Goal: Task Accomplishment & Management: Use online tool/utility

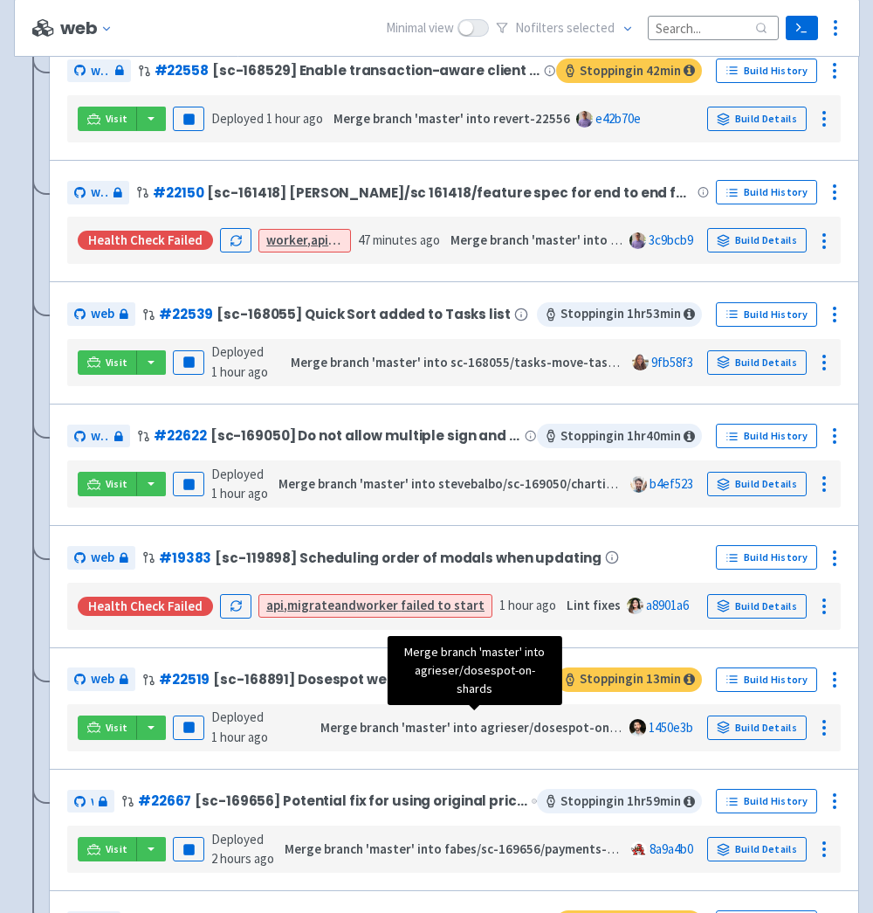
scroll to position [1477, 0]
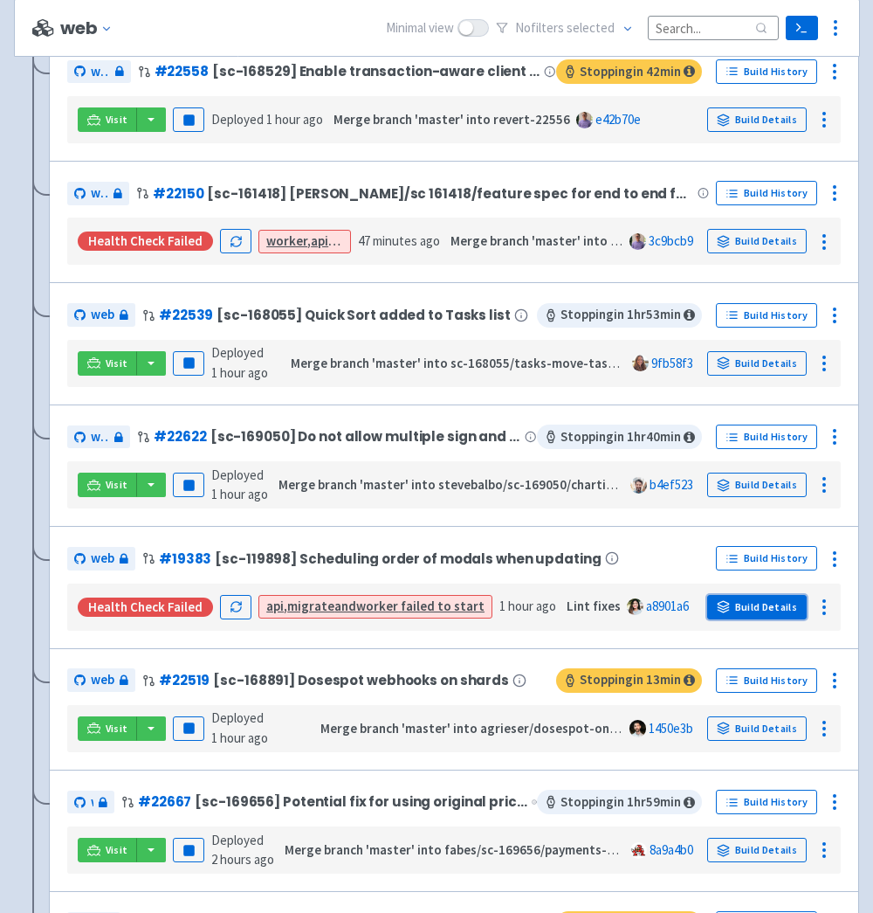
click at [798, 606] on link "Build Details" at bounding box center [757, 607] width 100 height 24
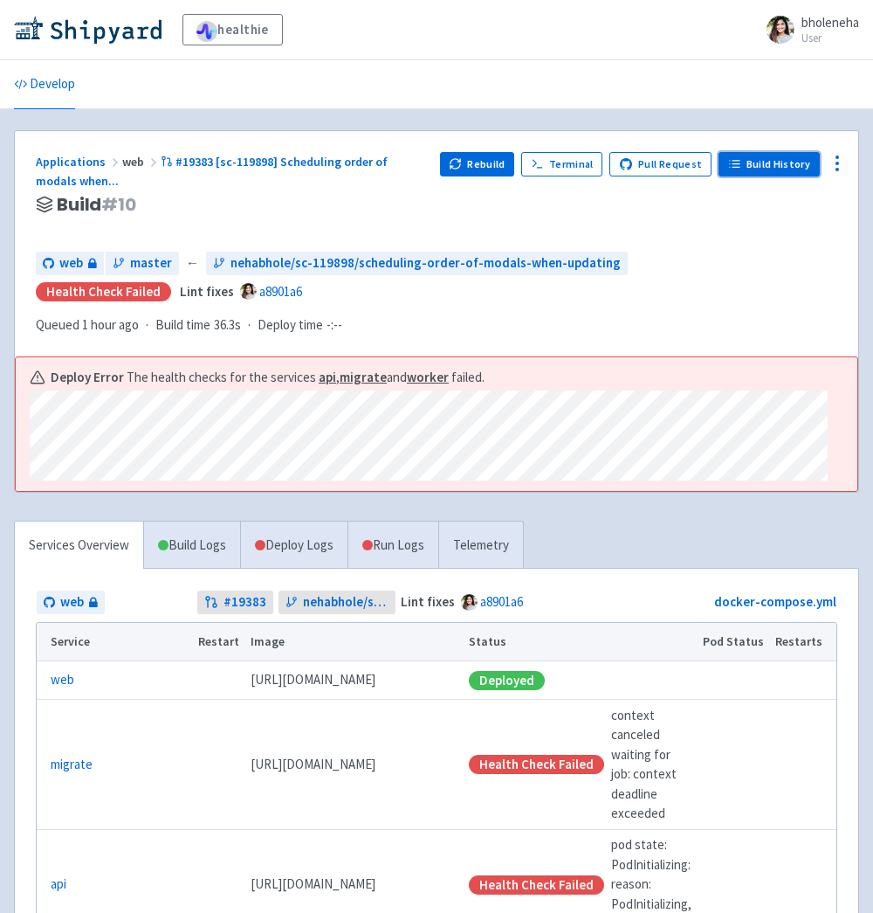
click at [748, 162] on link "Build History" at bounding box center [769, 164] width 101 height 24
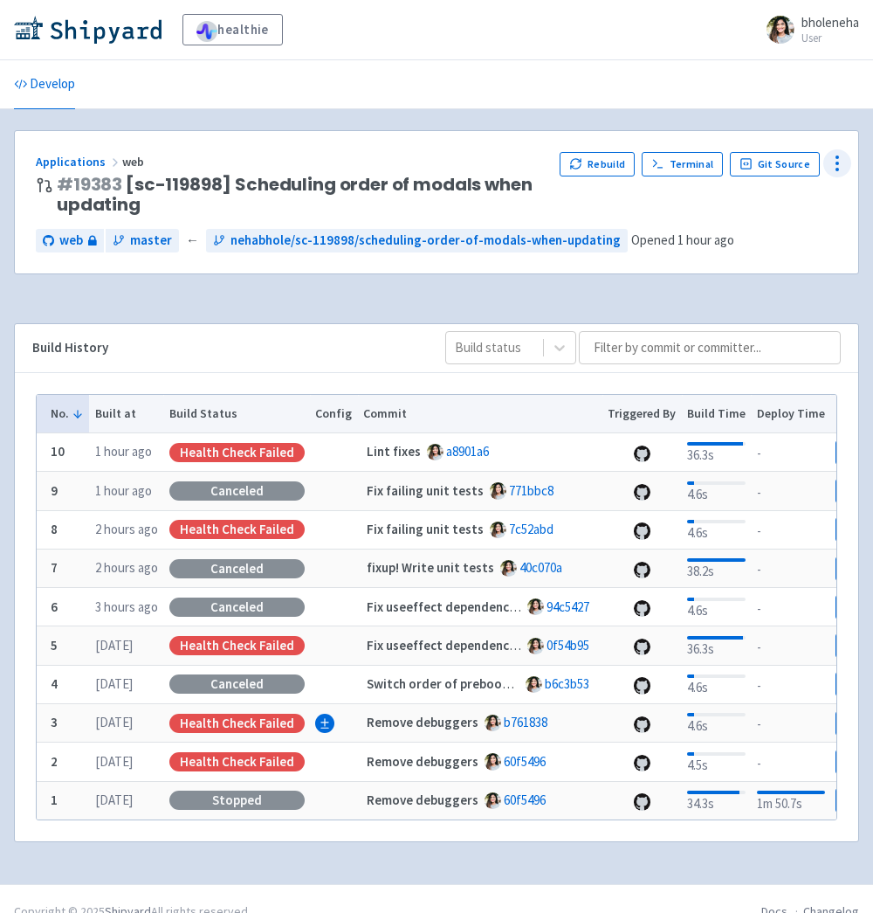
click at [837, 162] on circle at bounding box center [838, 163] width 2 height 2
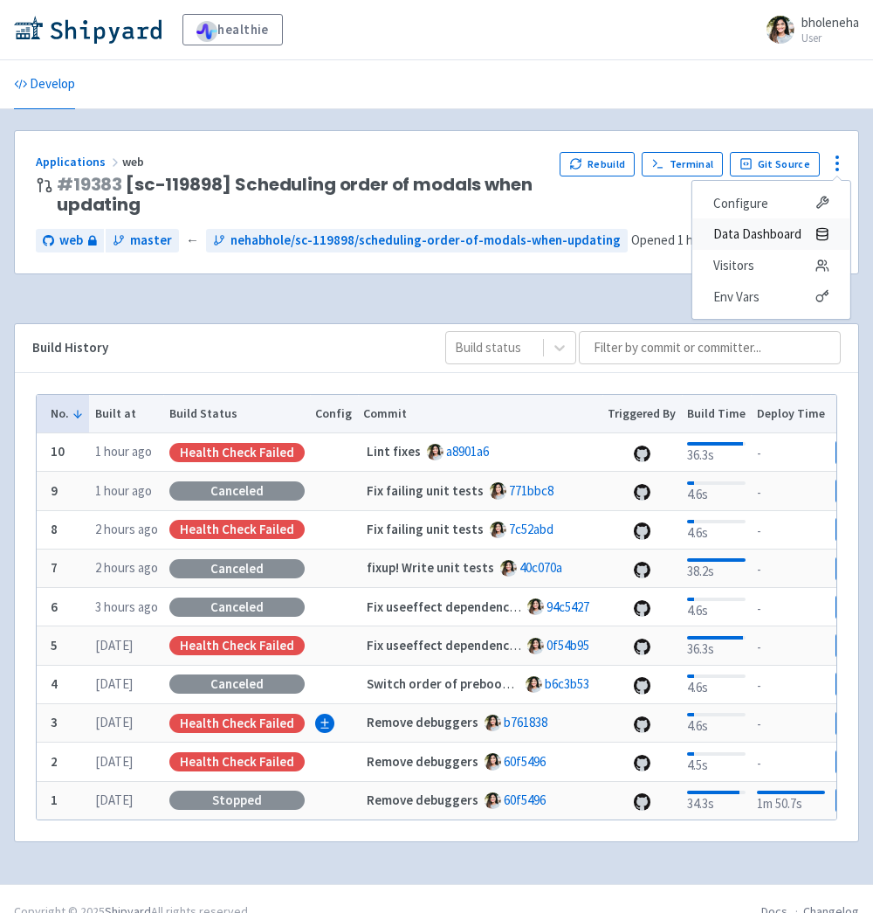
click at [772, 235] on span "Data Dashboard" at bounding box center [757, 234] width 88 height 24
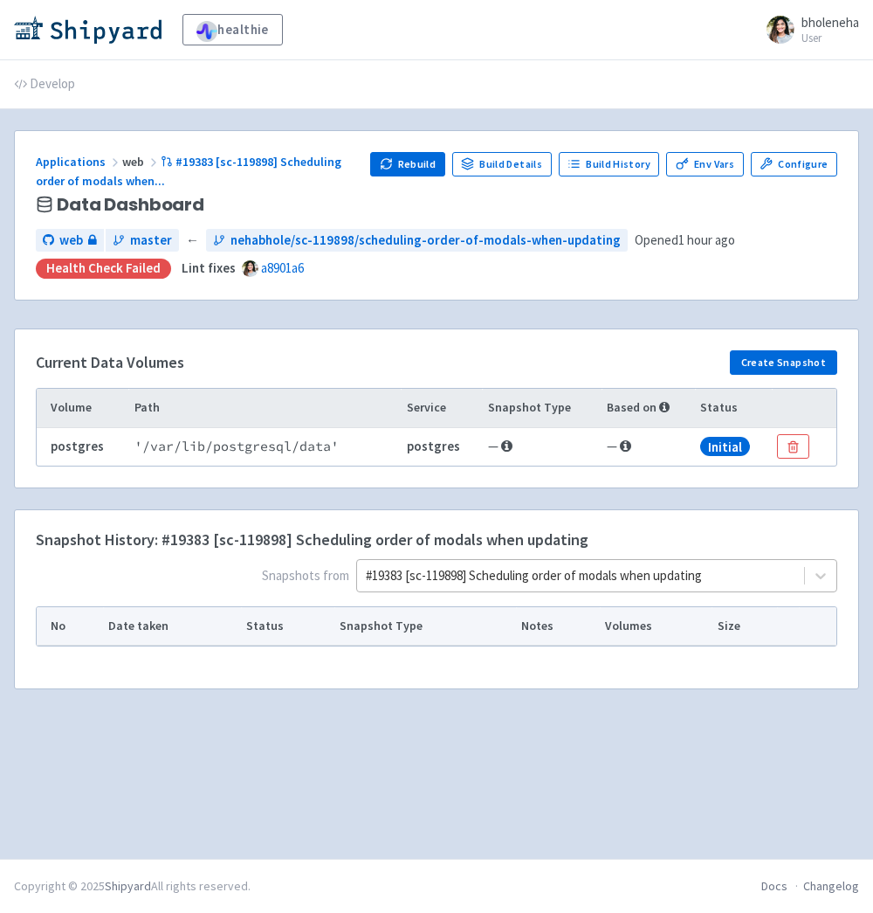
click at [719, 566] on div at bounding box center [581, 576] width 430 height 24
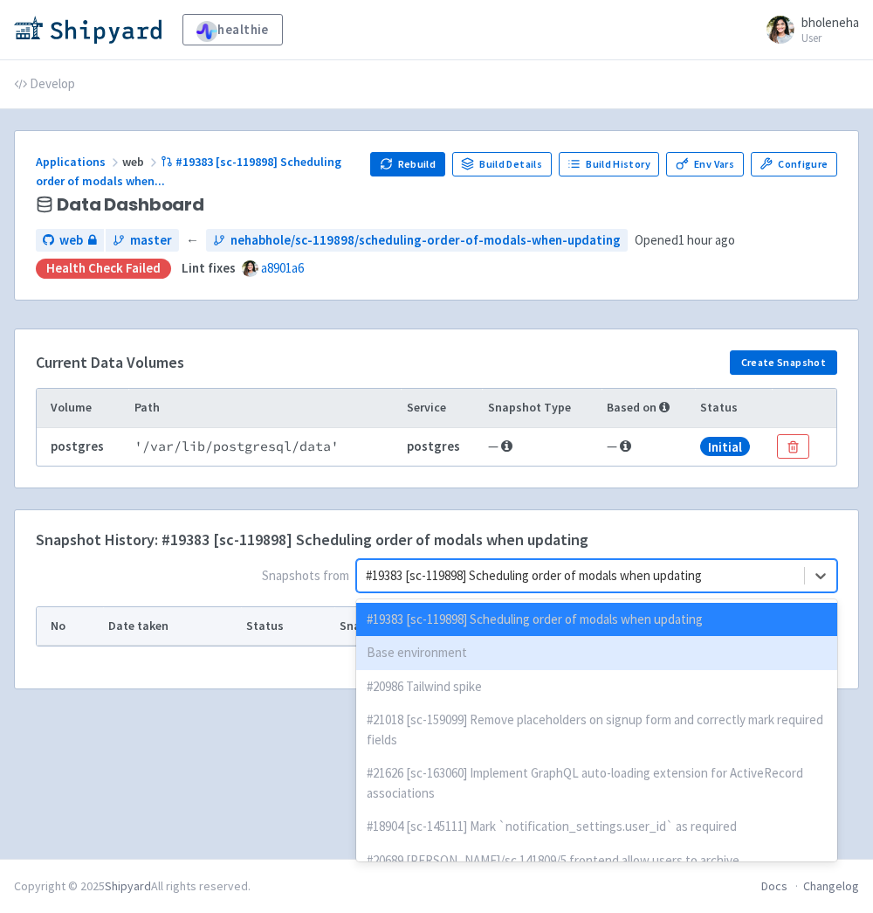
click at [476, 658] on div "Base environment" at bounding box center [596, 653] width 481 height 34
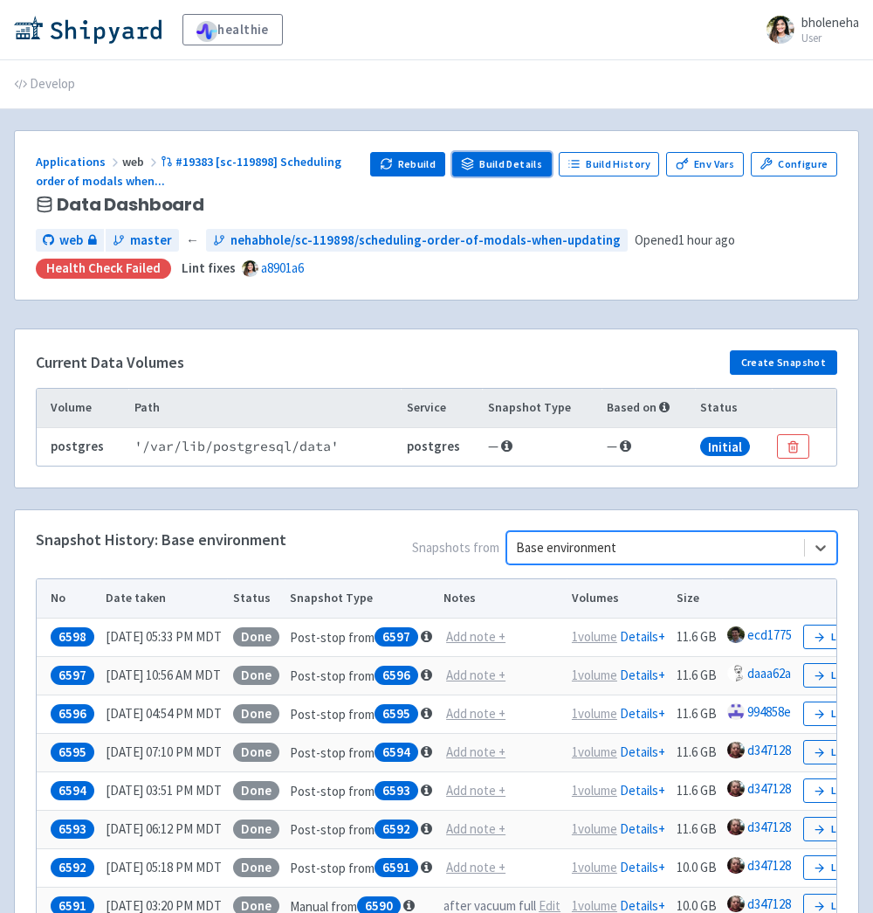
click at [523, 167] on link "Build Details" at bounding box center [502, 164] width 100 height 24
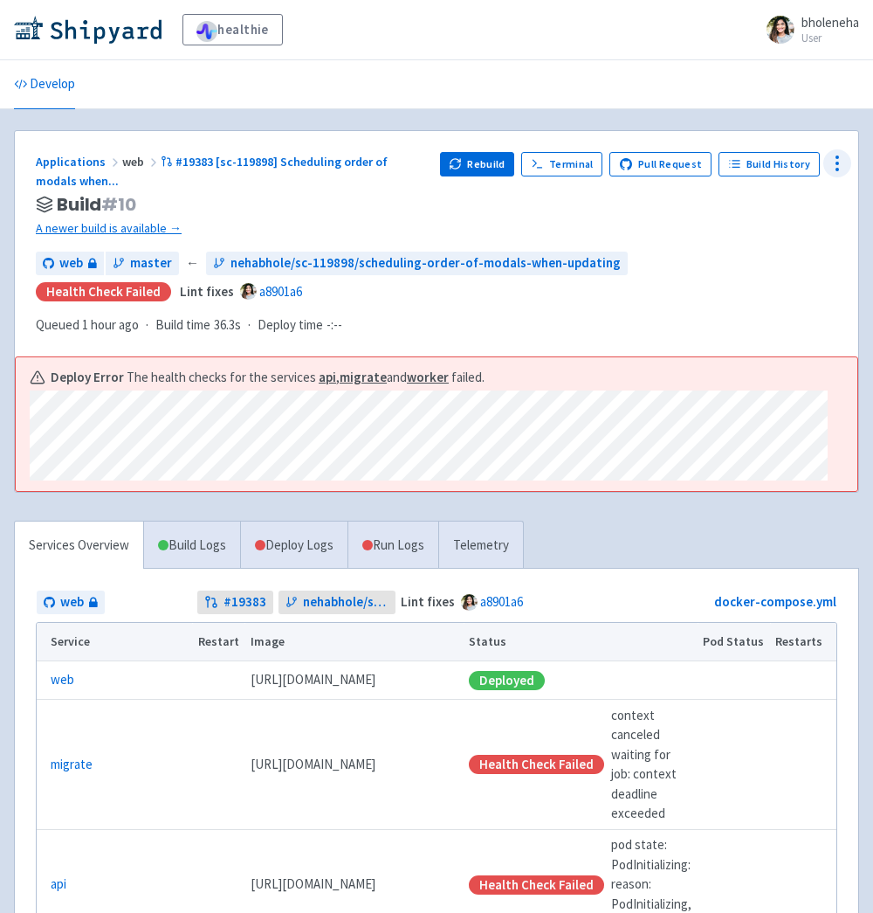
click at [847, 155] on icon at bounding box center [837, 163] width 21 height 21
click at [748, 231] on span "Data Dashboard" at bounding box center [757, 234] width 88 height 24
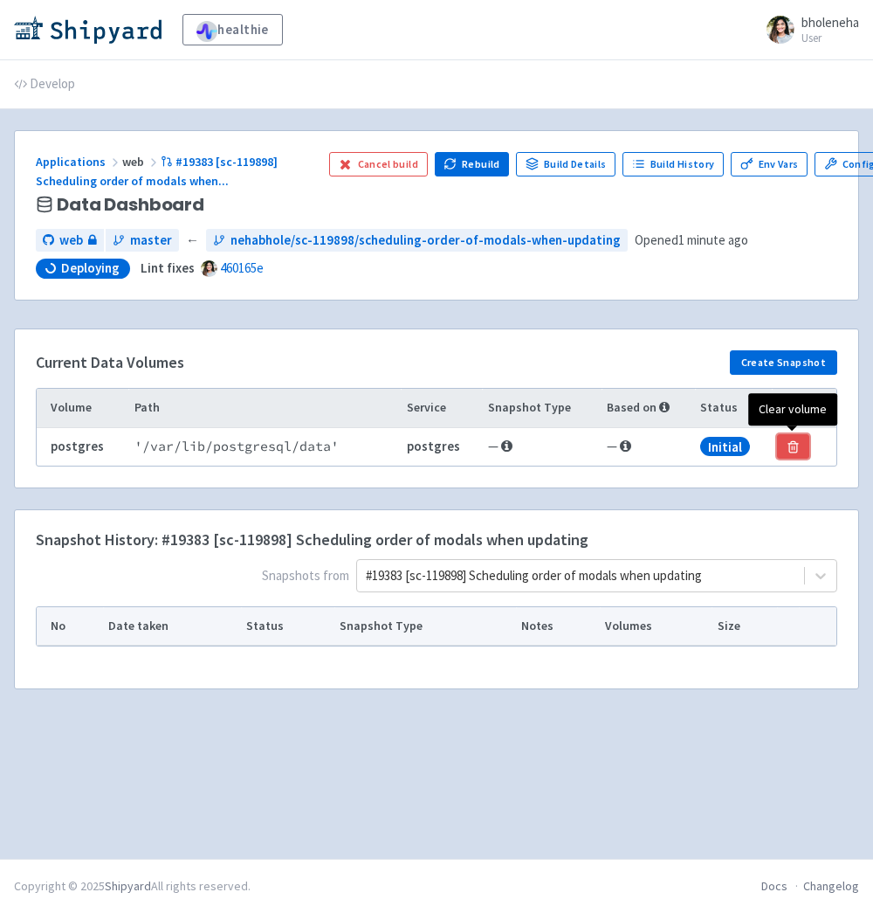
click at [798, 440] on icon "button" at bounding box center [793, 446] width 13 height 13
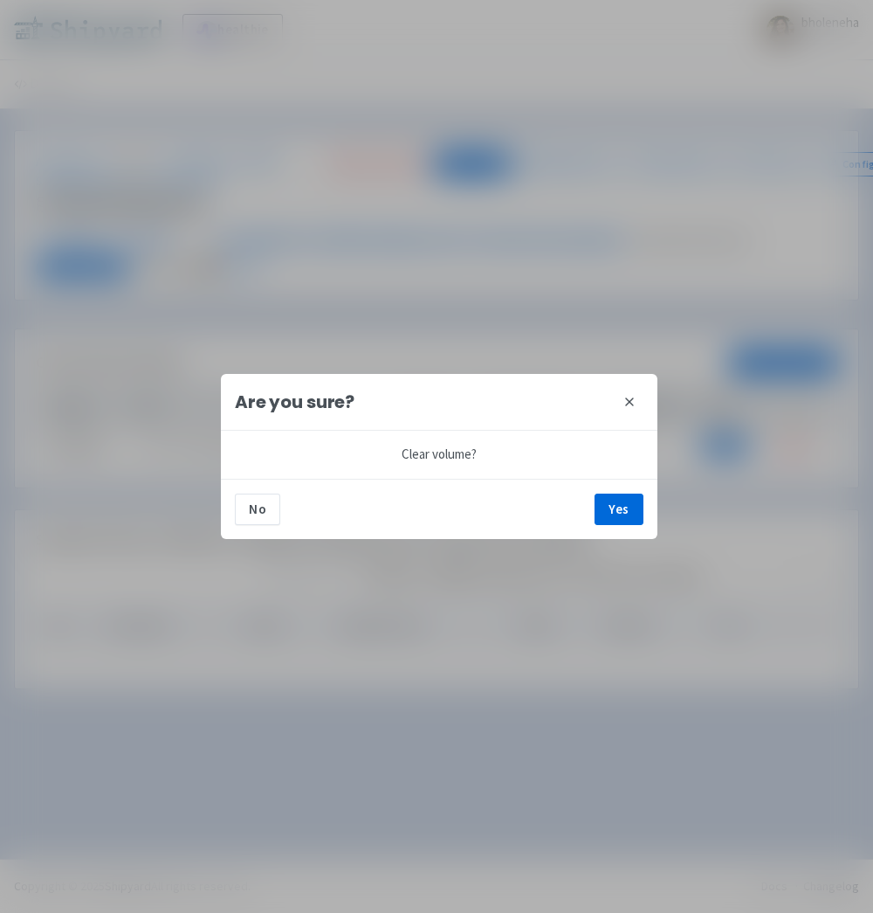
click at [593, 508] on div "No Yes" at bounding box center [439, 509] width 437 height 60
click at [606, 508] on button "Yes" at bounding box center [619, 508] width 49 height 31
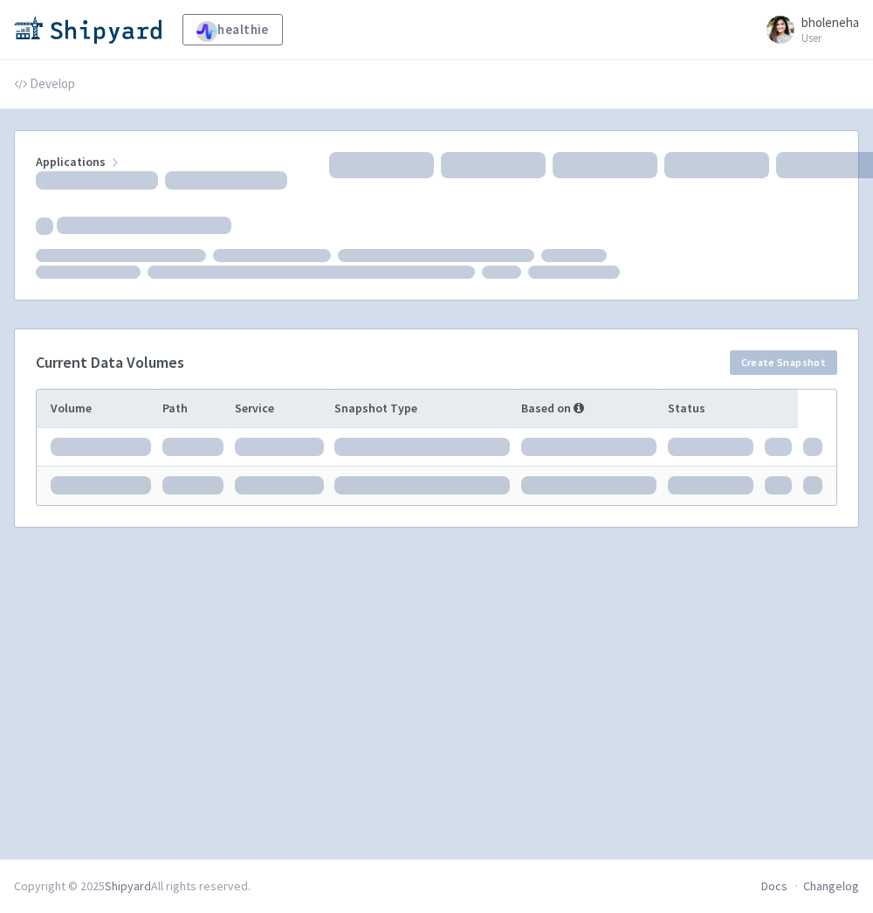
click at [538, 565] on div "Applications Current Data Volumes Create Snapshot Volume Path Service Snapshot …" at bounding box center [436, 483] width 845 height 707
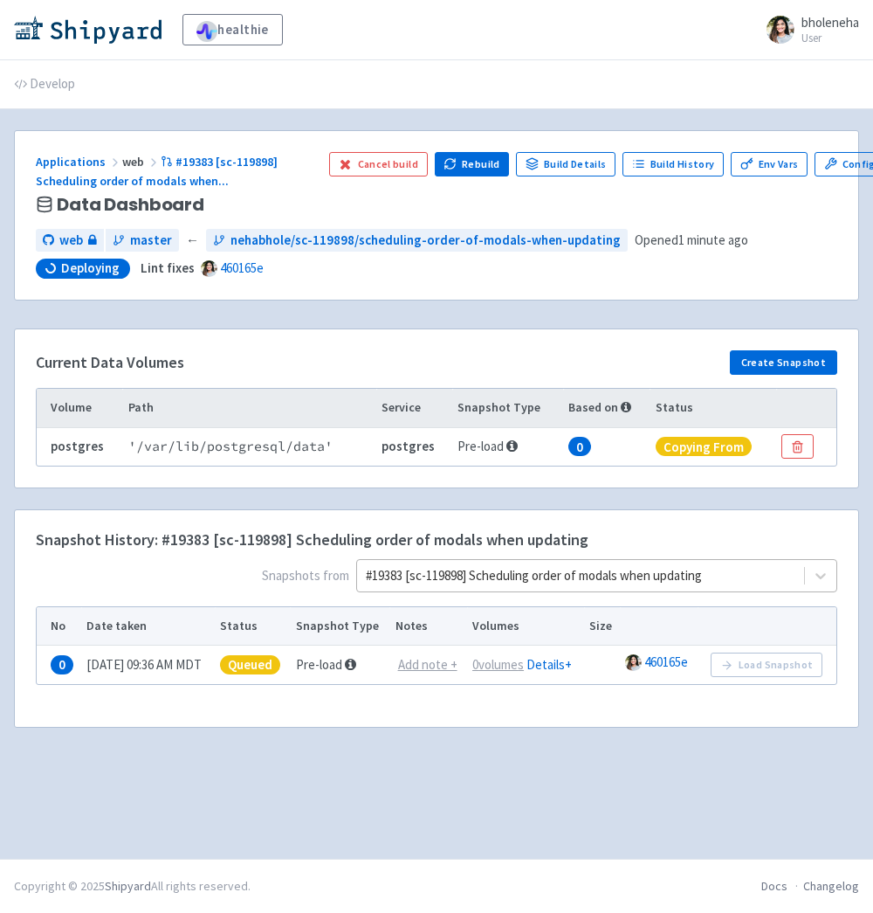
click at [563, 582] on div at bounding box center [581, 576] width 430 height 24
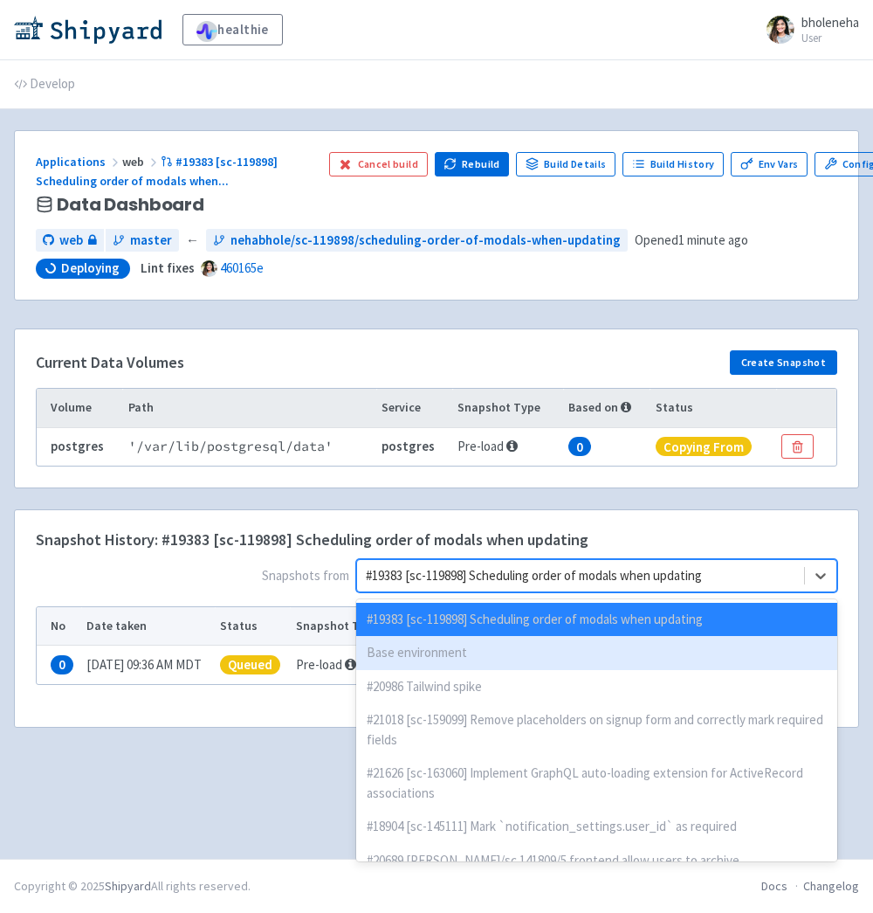
click at [437, 652] on div "Base environment" at bounding box center [596, 653] width 481 height 34
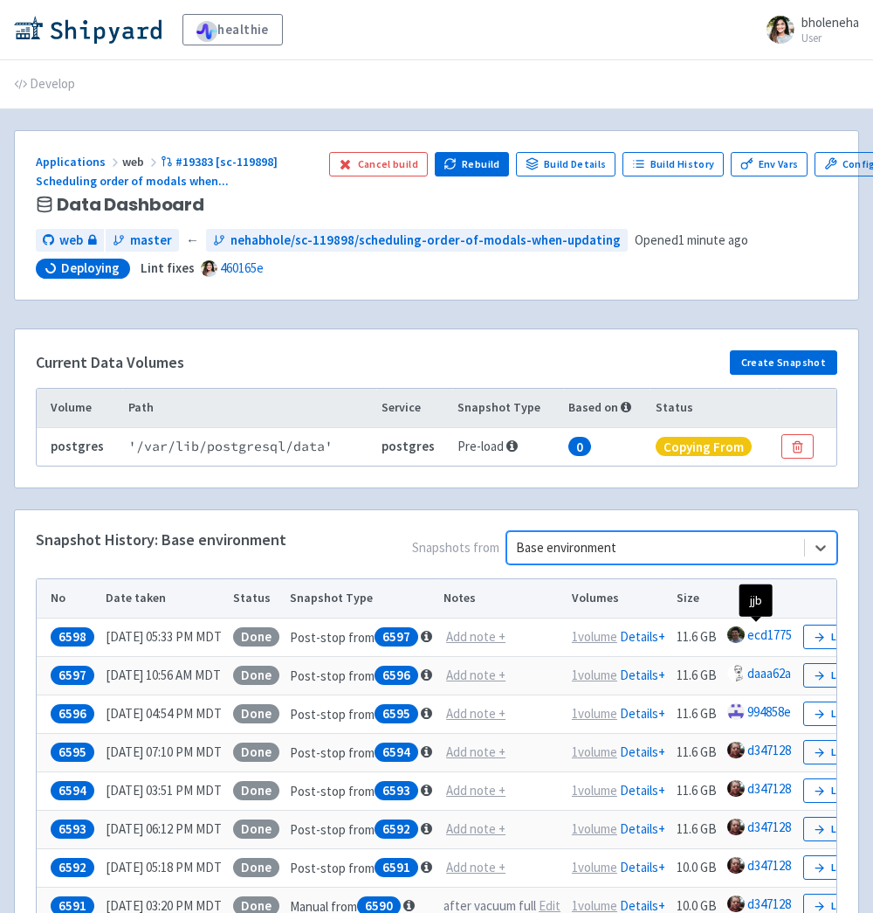
scroll to position [0, 119]
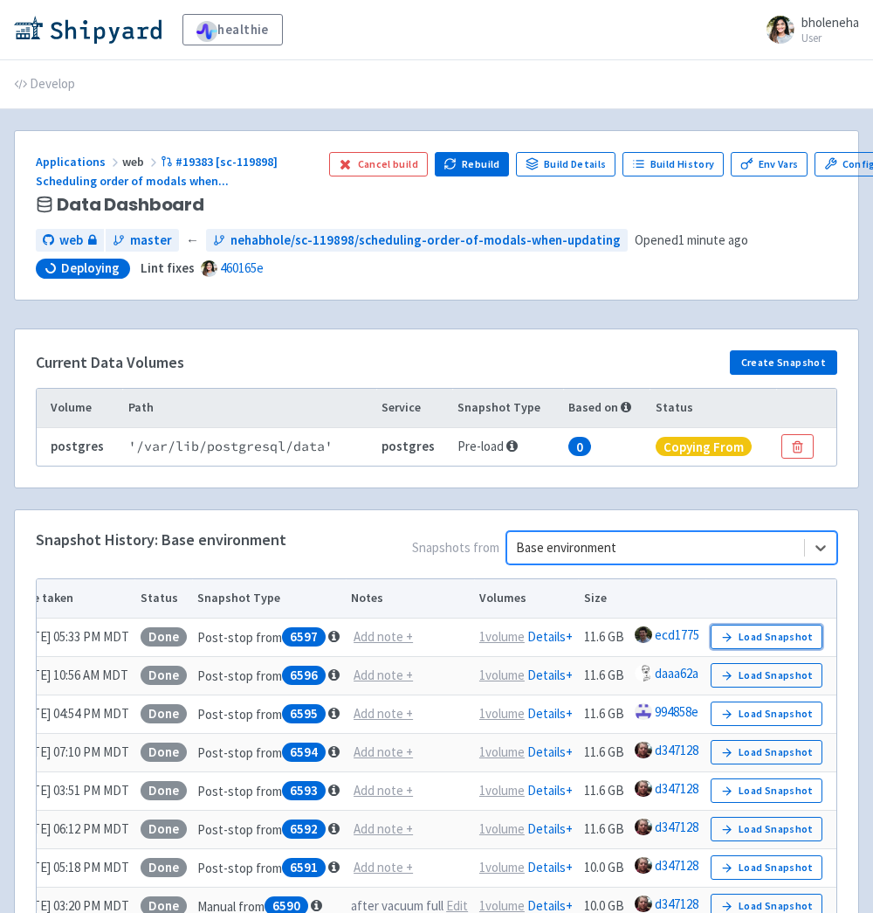
click at [763, 636] on button "Load Snapshot" at bounding box center [767, 636] width 112 height 24
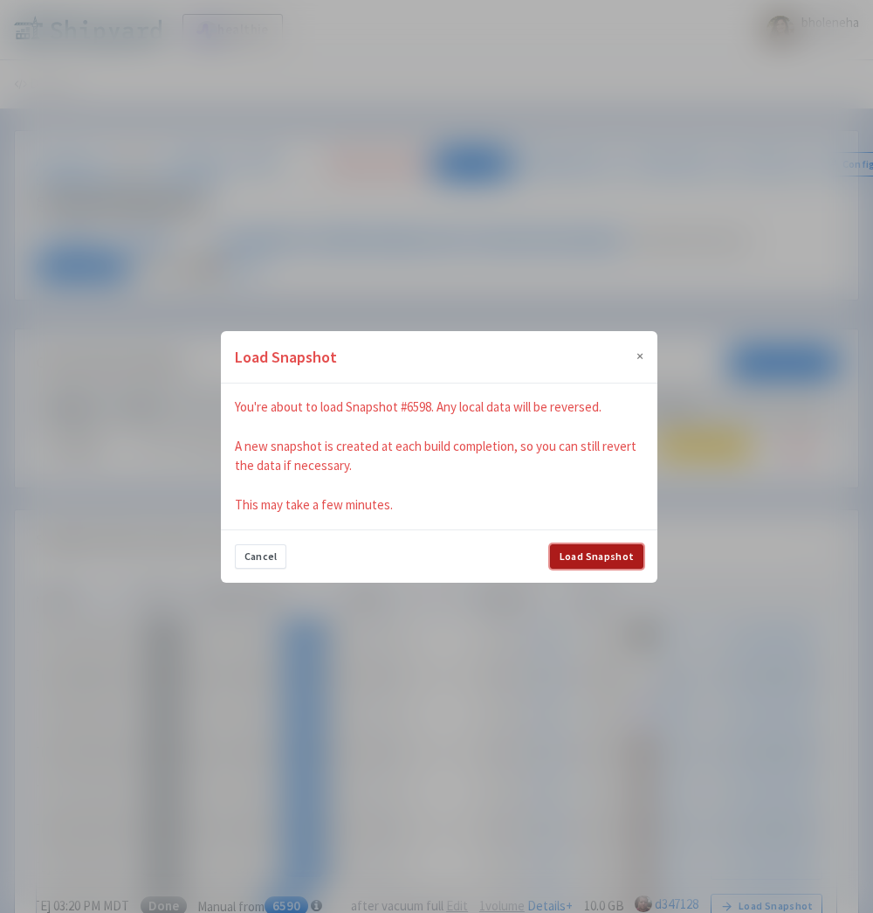
click at [583, 550] on button "Load Snapshot" at bounding box center [596, 556] width 93 height 24
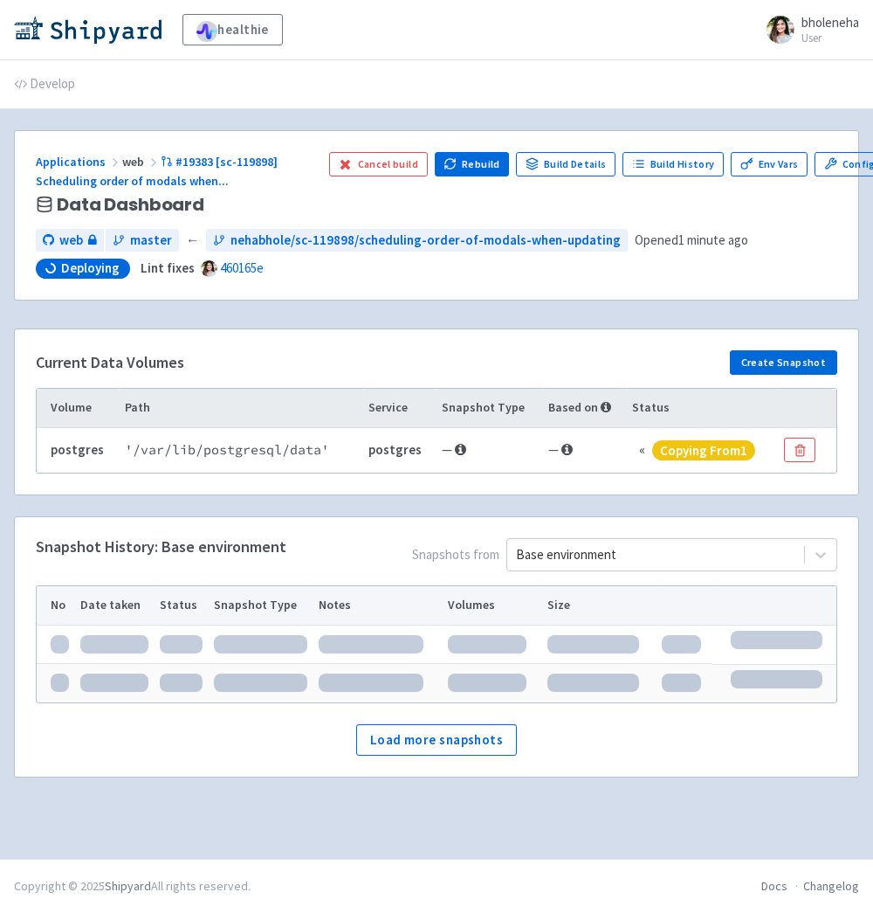
scroll to position [0, 0]
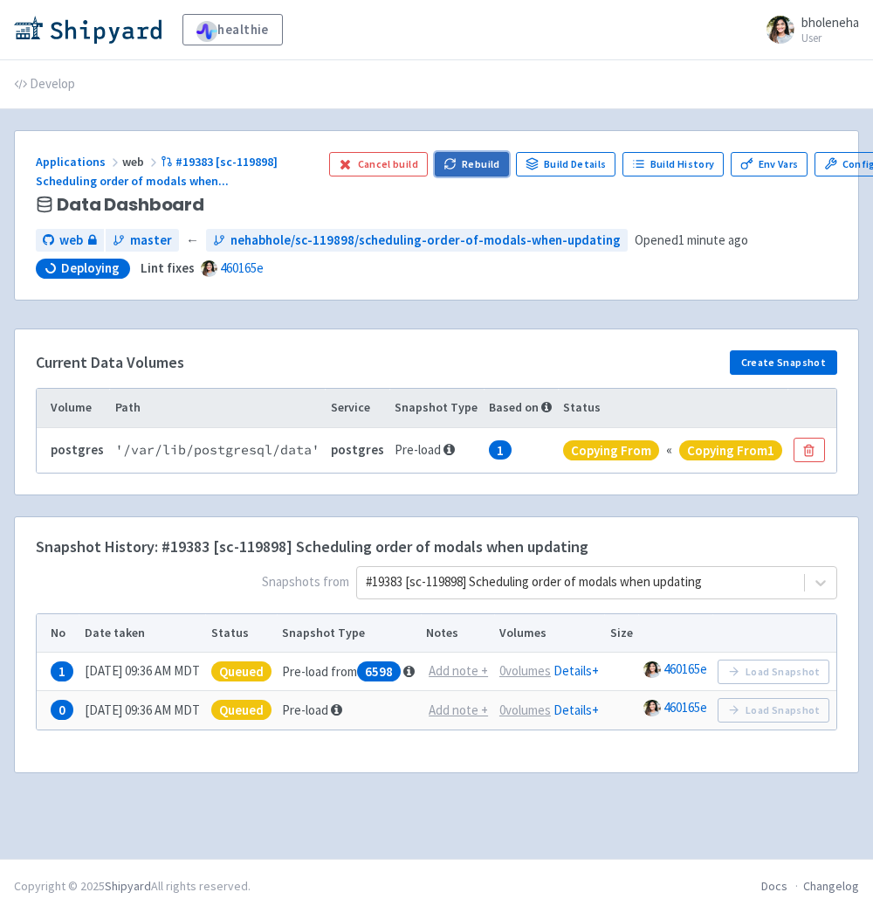
click at [472, 159] on button "Rebuild" at bounding box center [472, 164] width 75 height 24
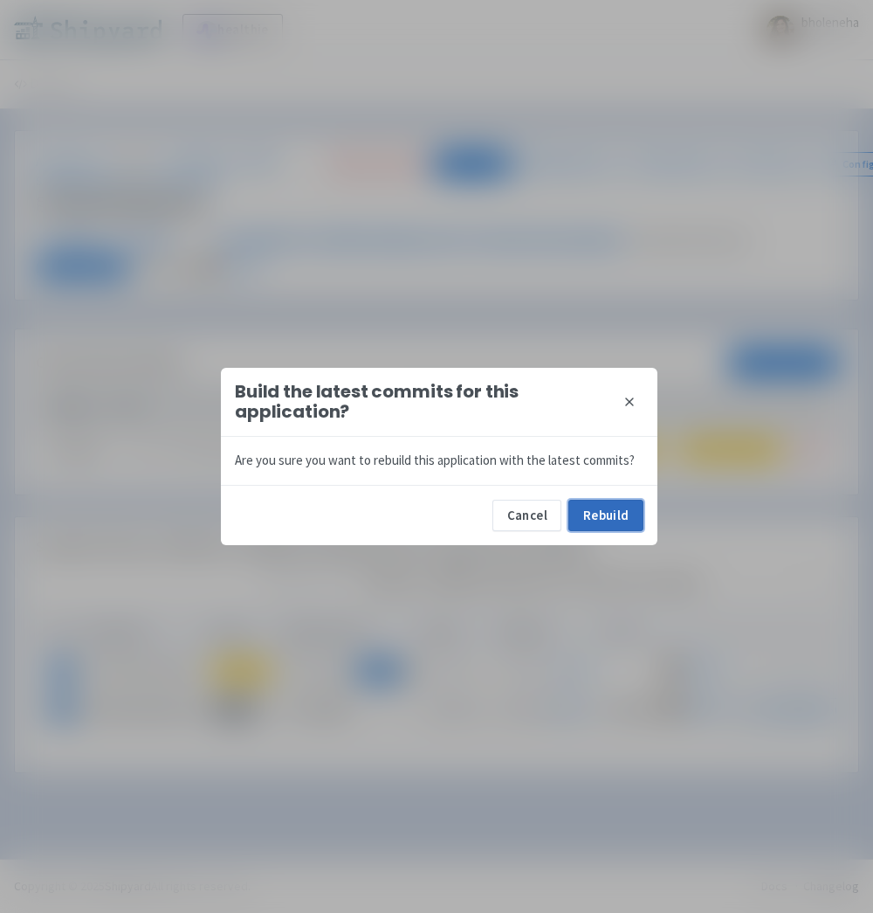
click at [589, 514] on button "Rebuild" at bounding box center [606, 515] width 75 height 31
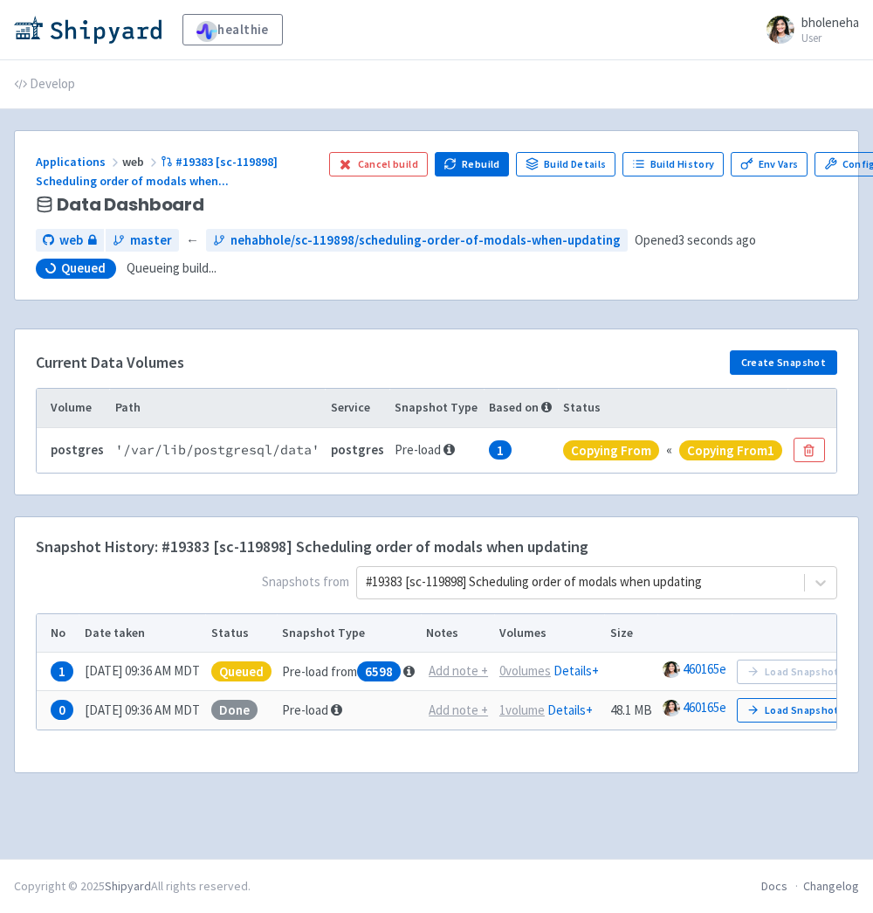
click at [89, 44] on div "healthie bholeneha User Profile Sign out" at bounding box center [436, 29] width 845 height 31
click at [84, 27] on img at bounding box center [88, 30] width 148 height 28
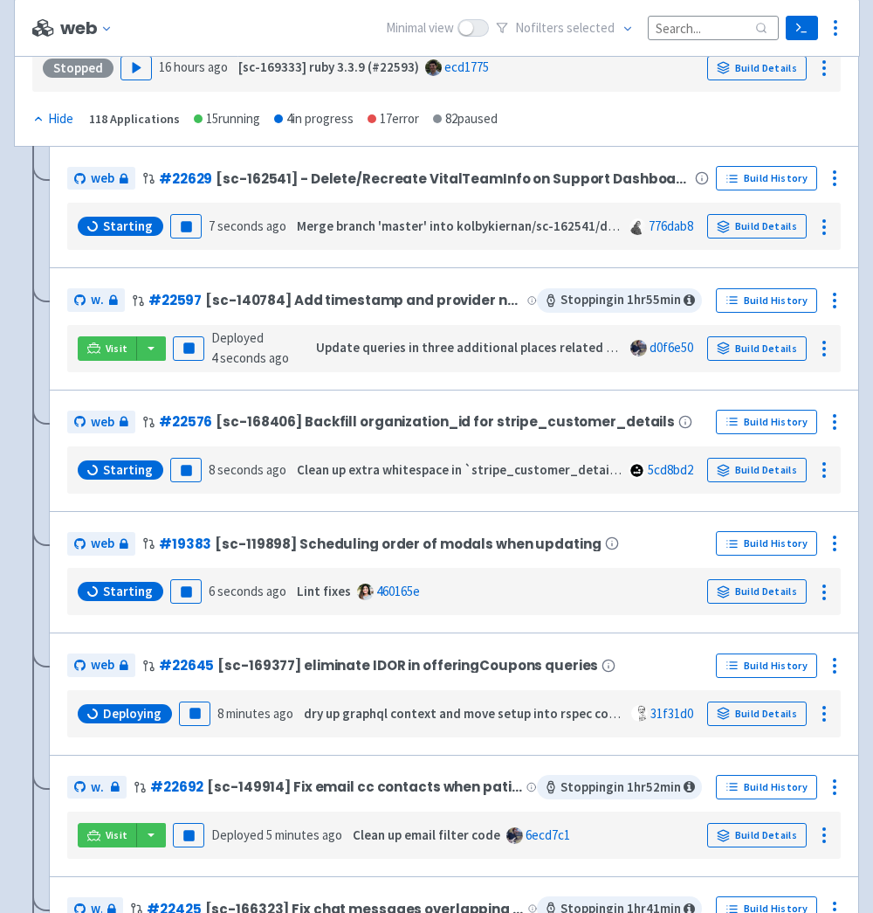
scroll to position [284, 0]
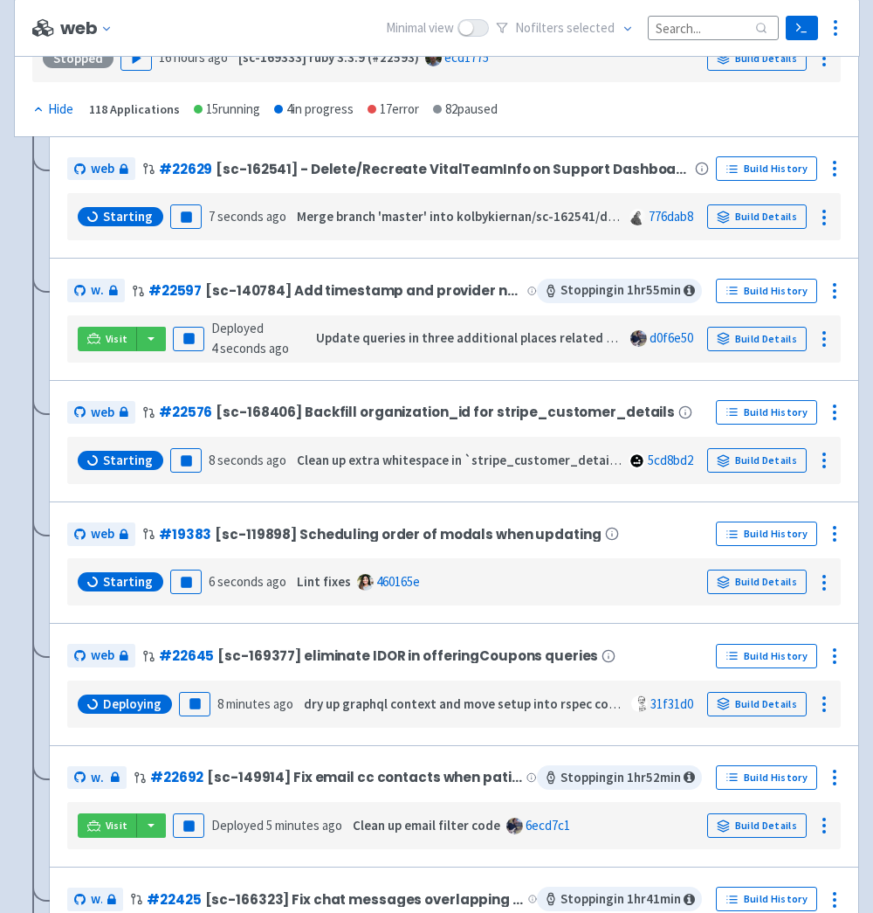
click at [485, 565] on div "Starting Pause 6 seconds ago [PERSON_NAME] fixes 460165e Build Details" at bounding box center [454, 581] width 760 height 33
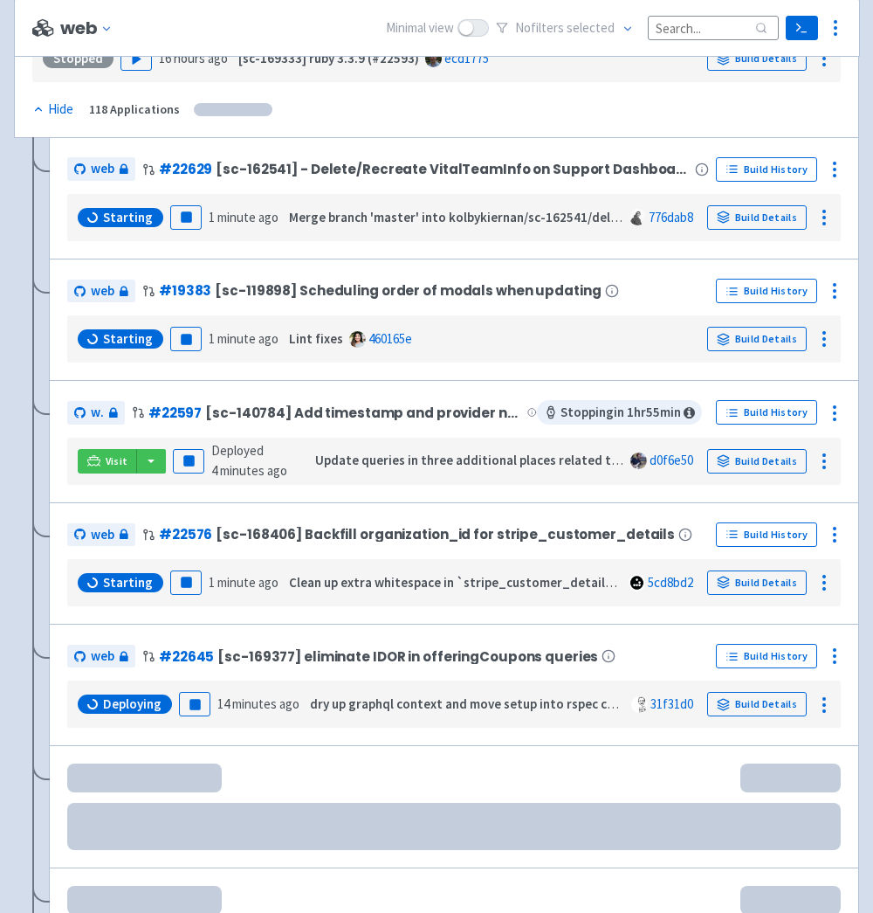
scroll to position [307, 0]
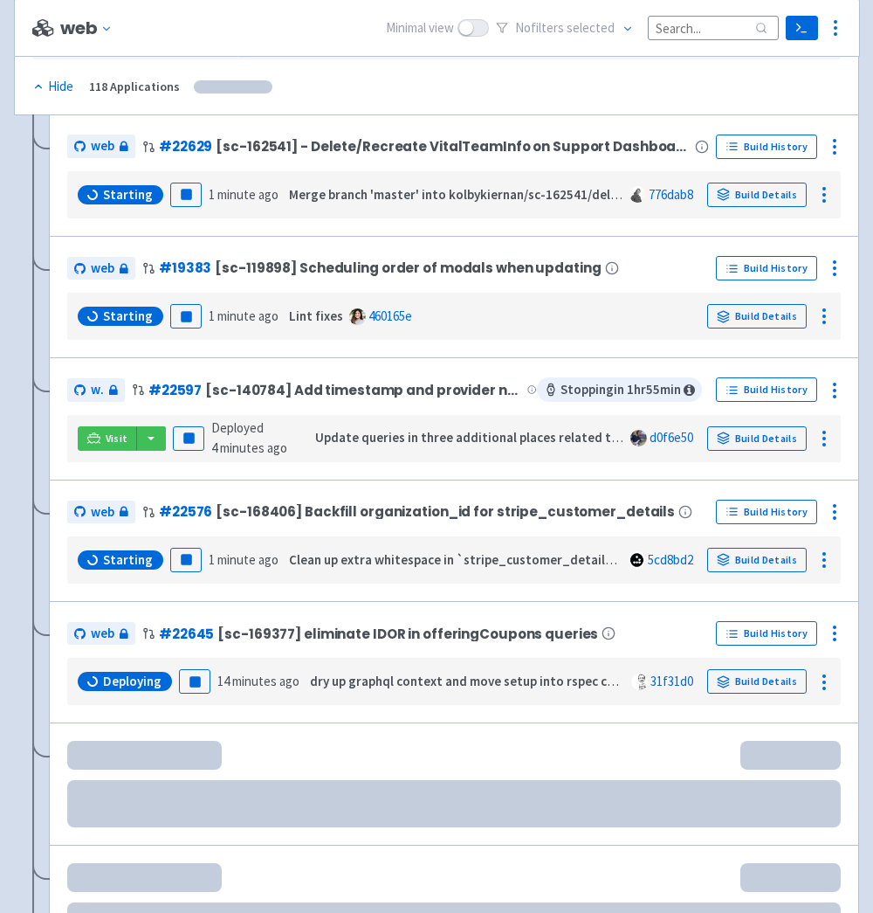
click at [466, 324] on div "Starting Pause 1 minute ago Lint fixes 460165e Build Details" at bounding box center [454, 316] width 760 height 33
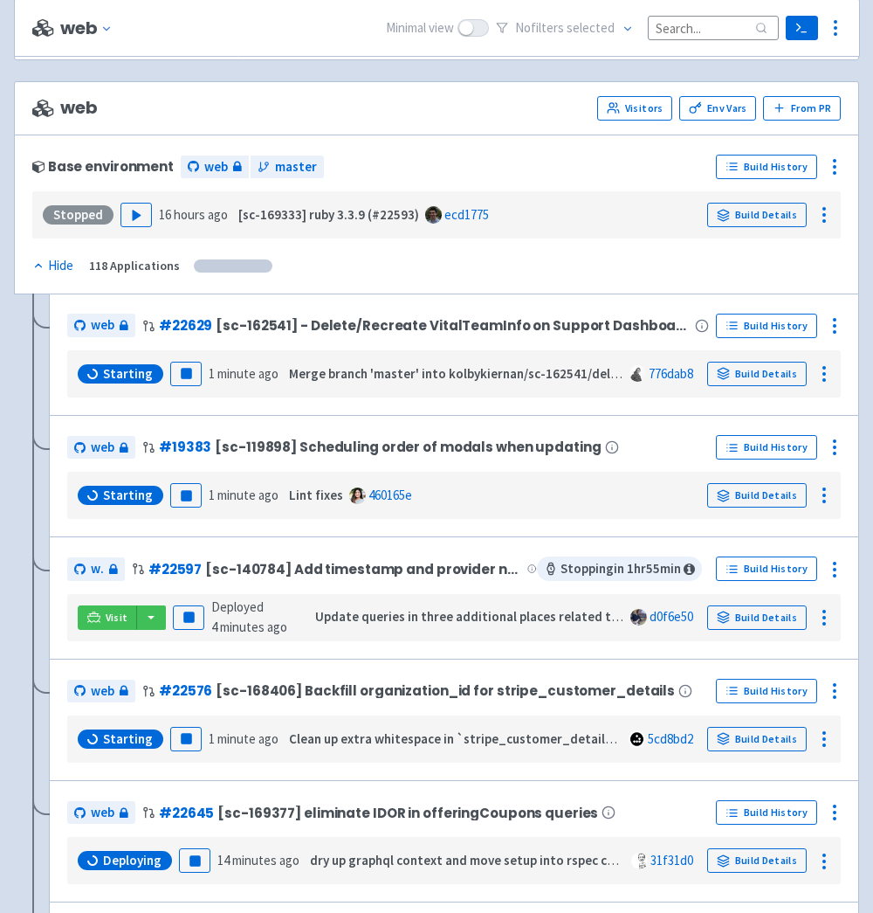
scroll to position [107, 0]
